Goal: Information Seeking & Learning: Learn about a topic

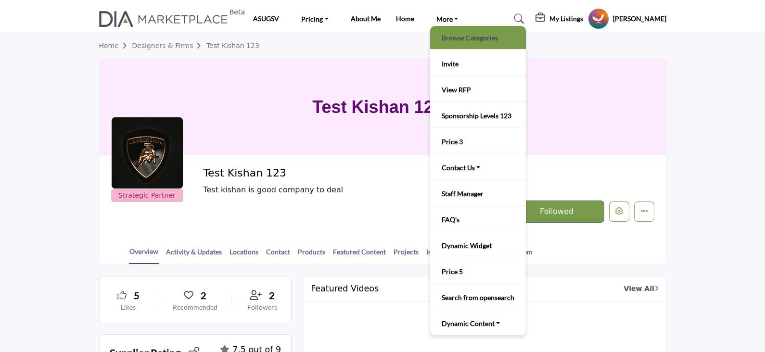
click at [459, 35] on link "Browse Categories" at bounding box center [478, 37] width 86 height 13
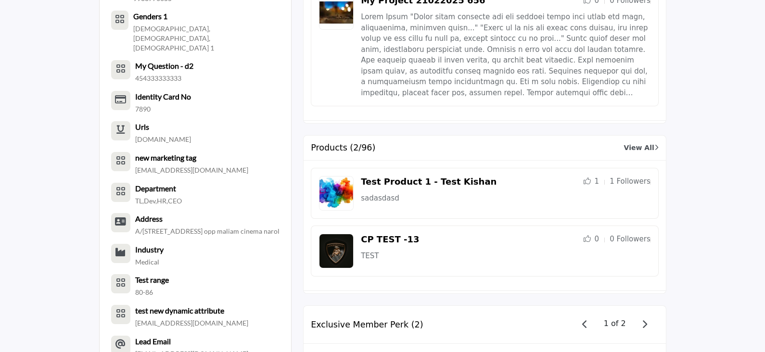
scroll to position [1383, 0]
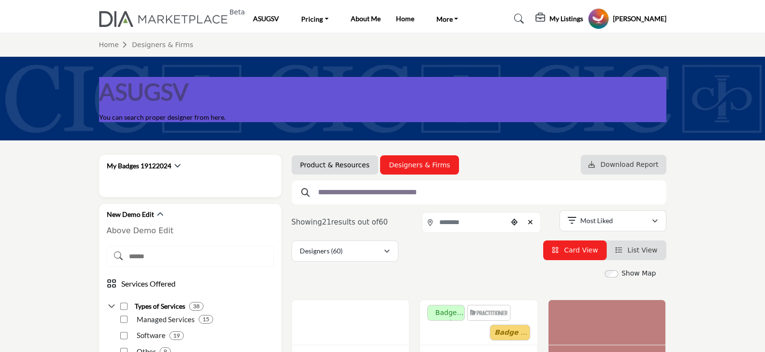
click at [336, 164] on link "Product & Resources" at bounding box center [334, 165] width 69 height 10
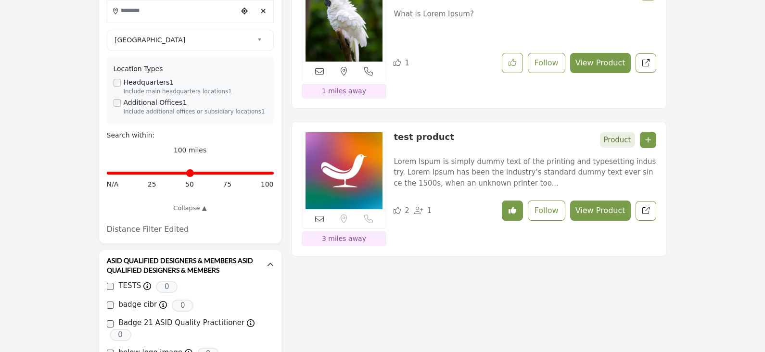
scroll to position [480, 0]
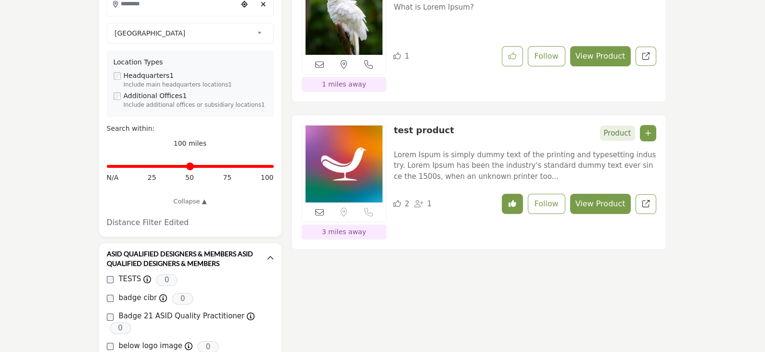
click at [417, 128] on link "test product" at bounding box center [423, 130] width 61 height 10
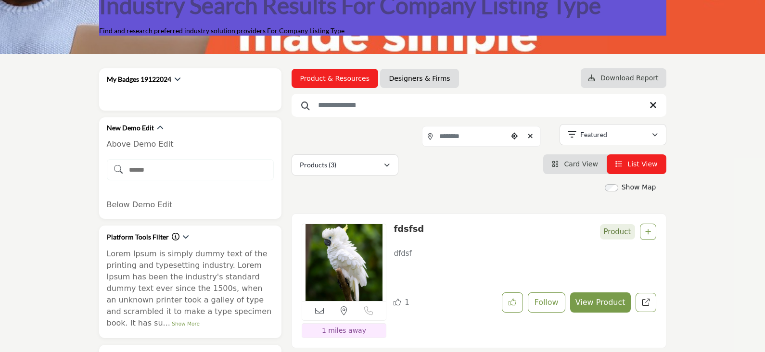
scroll to position [0, 0]
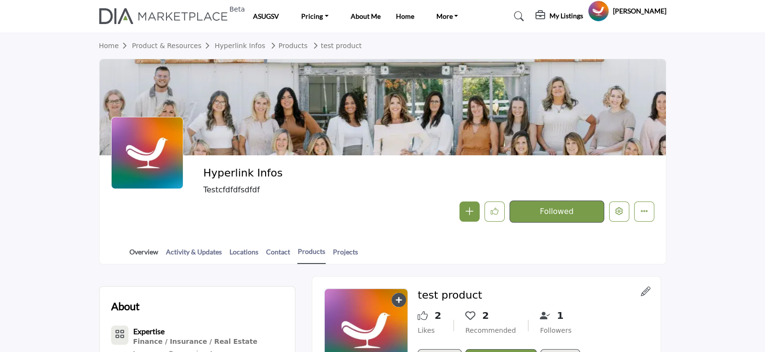
click at [145, 248] on link "Overview" at bounding box center [144, 255] width 30 height 17
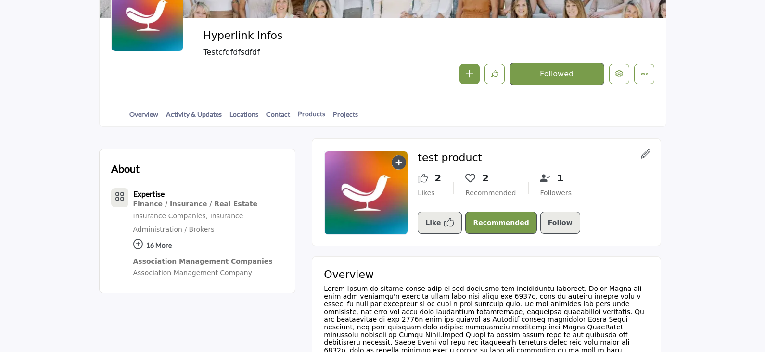
scroll to position [121, 0]
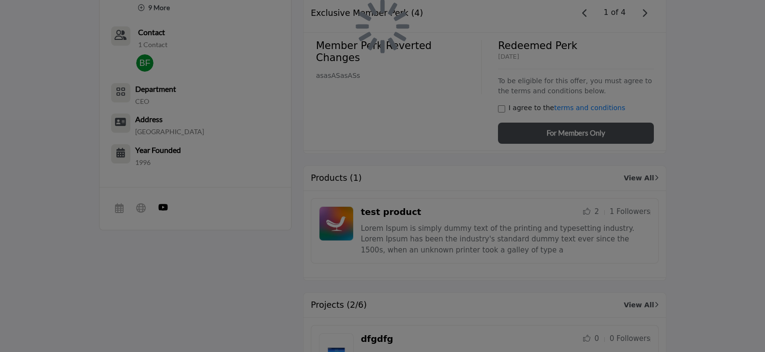
scroll to position [1012, 0]
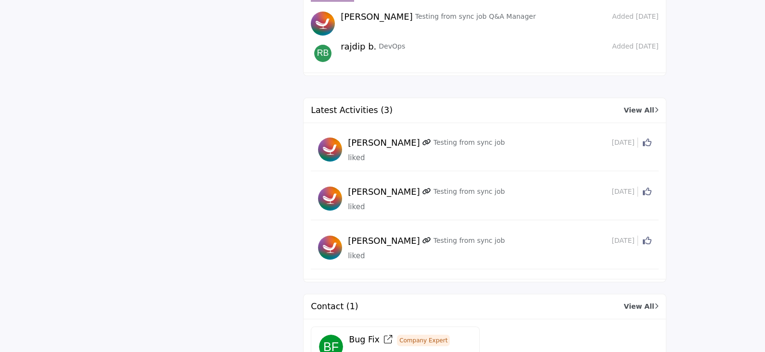
scroll to position [1553, 0]
